Goal: Browse casually: Explore the website without a specific task or goal

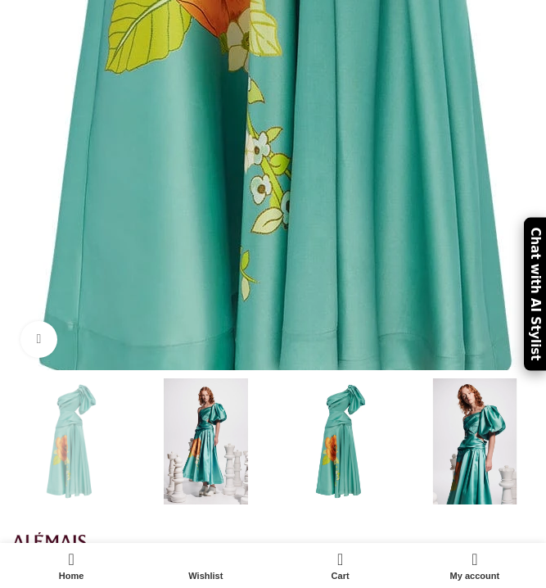
scroll to position [391, 0]
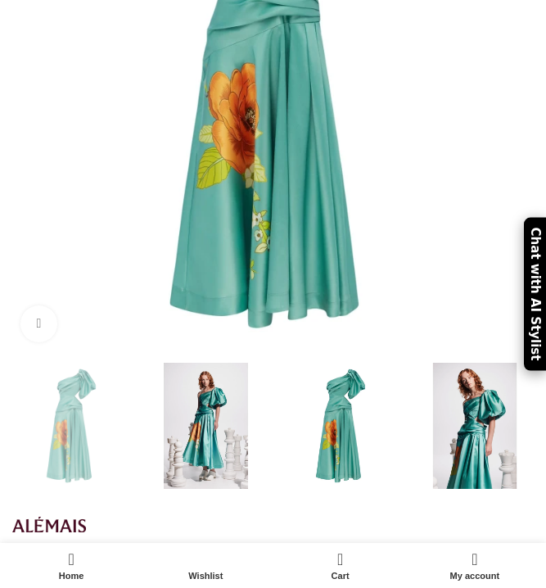
click at [197, 371] on img at bounding box center [205, 426] width 126 height 126
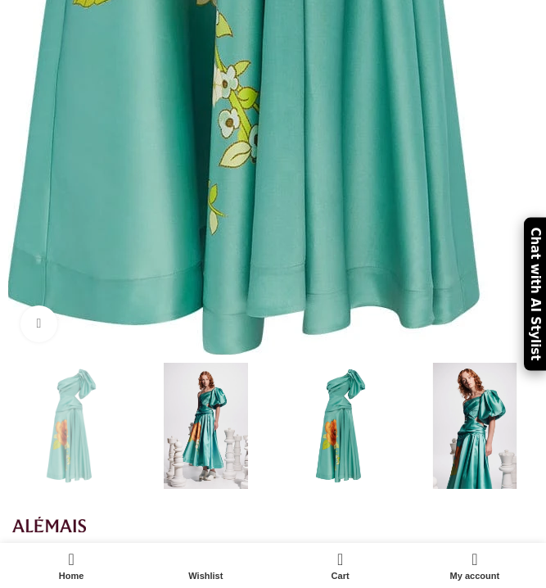
scroll to position [0, 456]
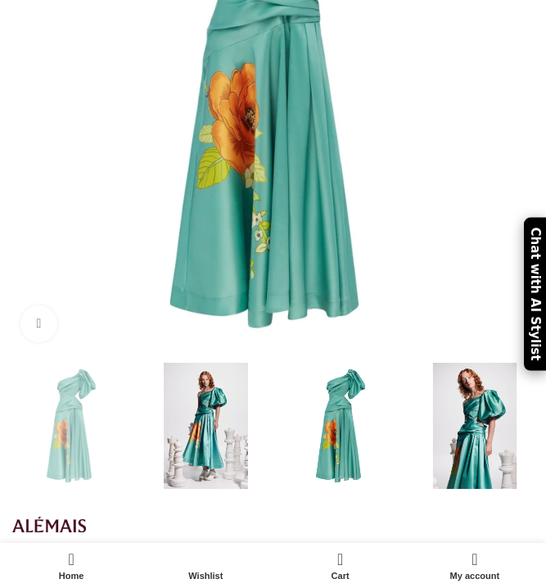
click at [215, 392] on img at bounding box center [205, 426] width 126 height 126
click at [211, 382] on img at bounding box center [205, 426] width 126 height 126
click at [220, 391] on img at bounding box center [205, 426] width 126 height 126
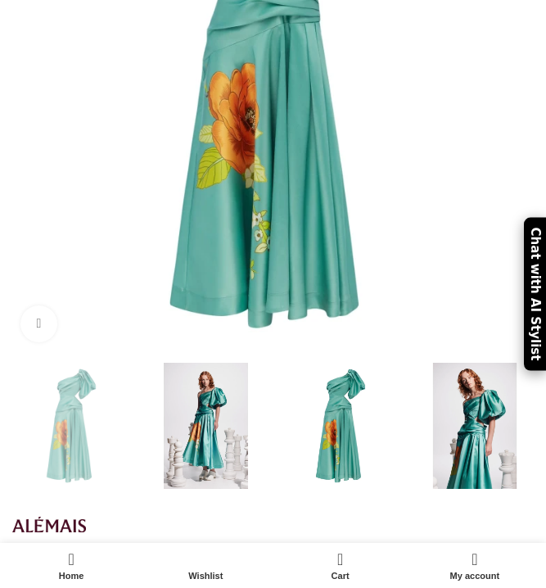
click at [220, 391] on img at bounding box center [205, 426] width 126 height 126
click at [211, 402] on img at bounding box center [205, 426] width 126 height 126
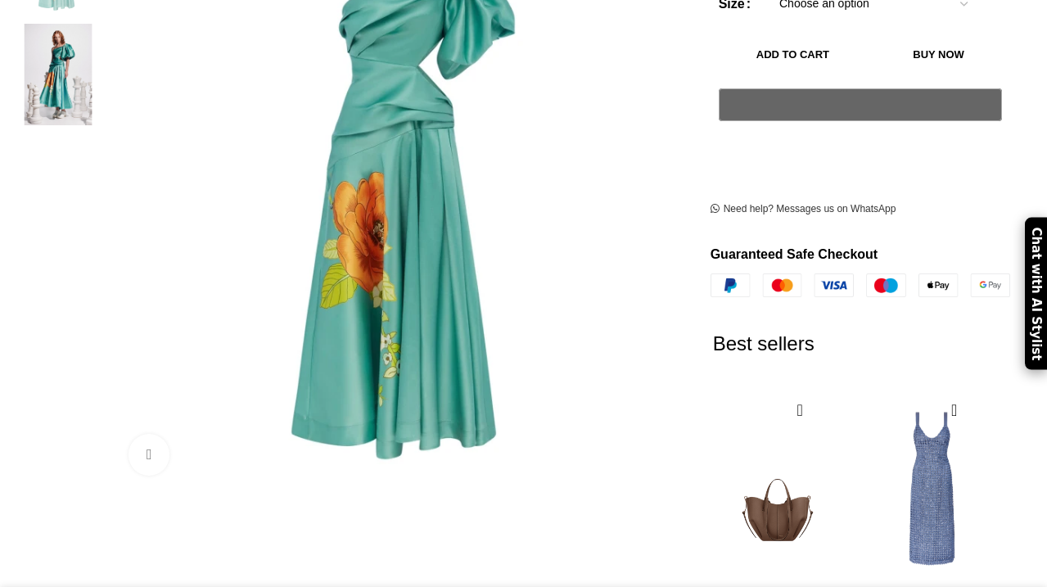
scroll to position [0, 517]
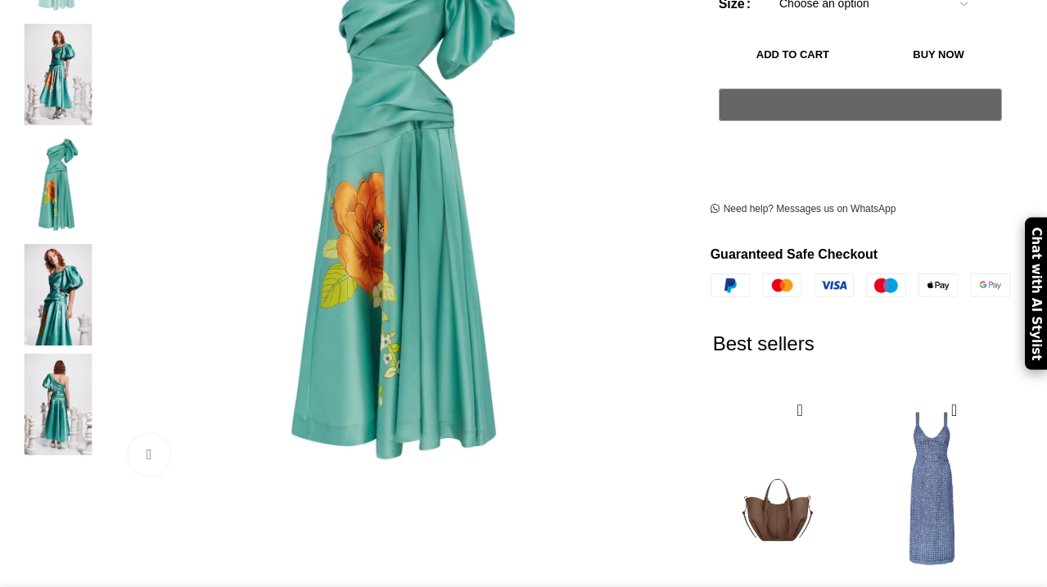
click at [81, 63] on img at bounding box center [58, 75] width 100 height 102
click at [67, 43] on img at bounding box center [58, 75] width 100 height 102
click at [75, 45] on img at bounding box center [58, 75] width 100 height 102
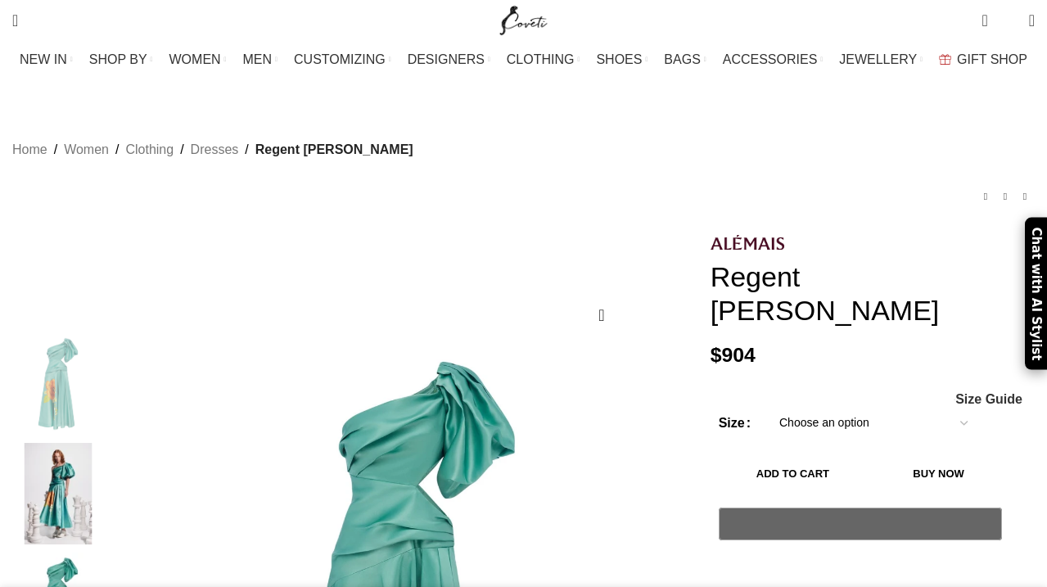
scroll to position [69, 0]
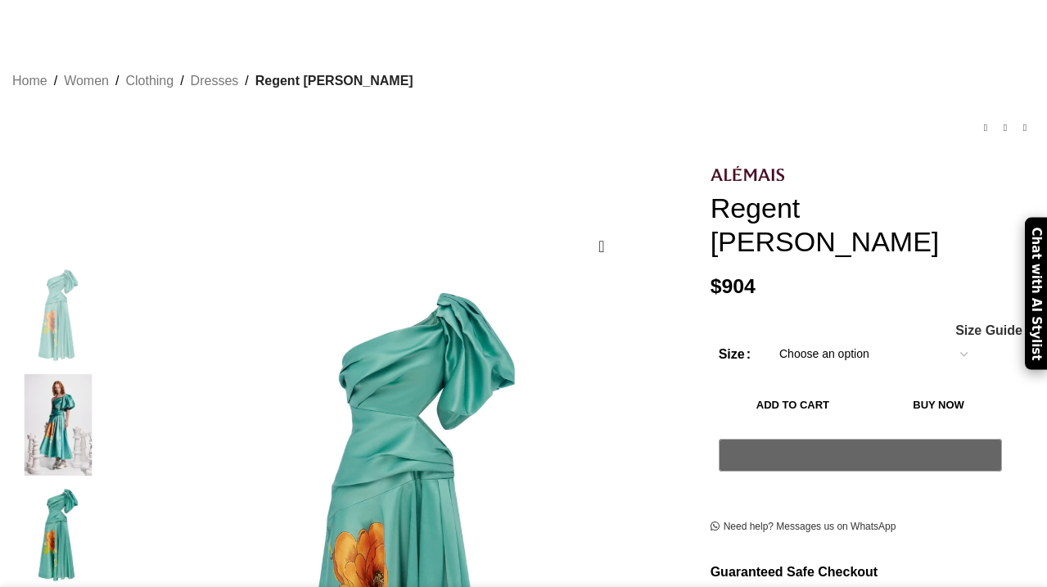
click at [85, 392] on img at bounding box center [58, 425] width 100 height 102
click at [78, 484] on img at bounding box center [58, 535] width 100 height 102
click at [78, 404] on img at bounding box center [58, 425] width 100 height 102
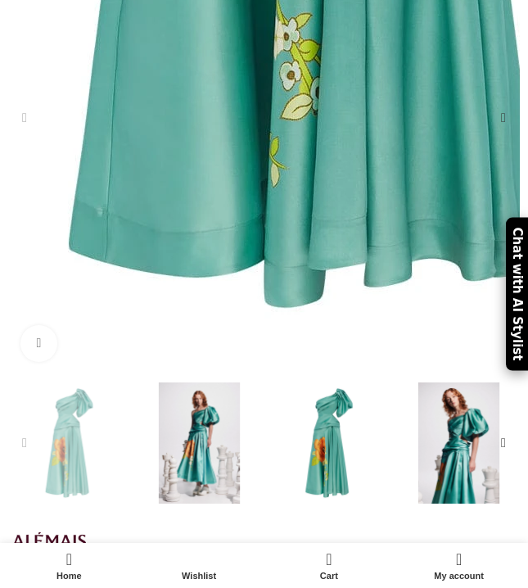
scroll to position [0, 1314]
